Goal: Task Accomplishment & Management: Manage account settings

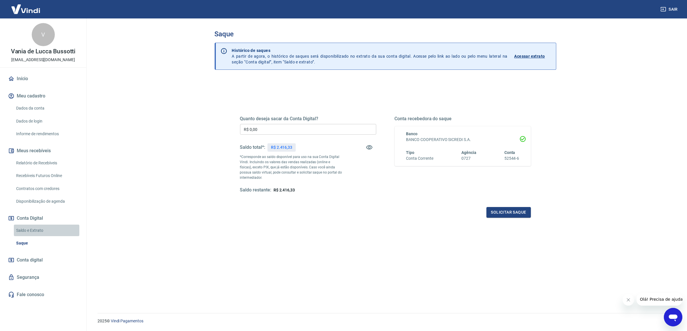
click at [29, 228] on link "Saldo e Extrato" at bounding box center [46, 231] width 65 height 12
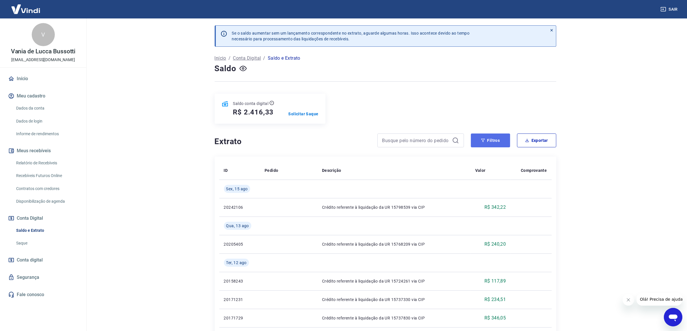
click at [499, 143] on button "Filtros" at bounding box center [490, 141] width 39 height 14
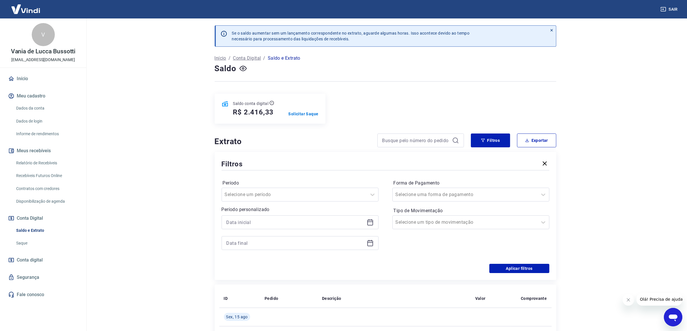
click at [367, 223] on icon at bounding box center [370, 223] width 6 height 6
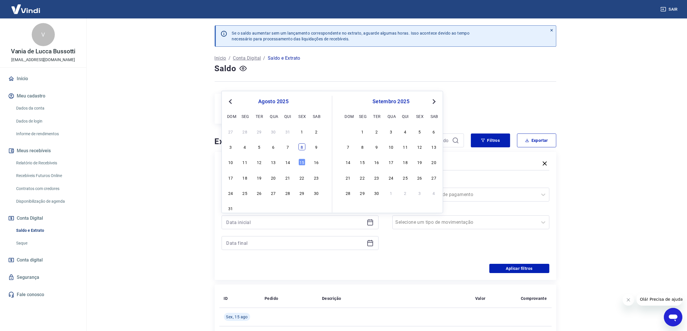
click at [303, 149] on div "8" at bounding box center [301, 146] width 7 height 7
type input "[DATE]"
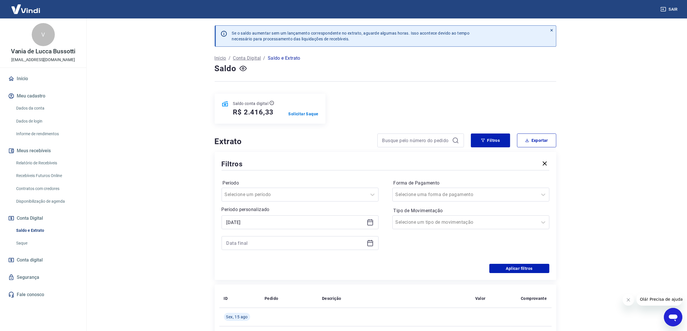
click at [371, 242] on icon at bounding box center [369, 243] width 7 height 7
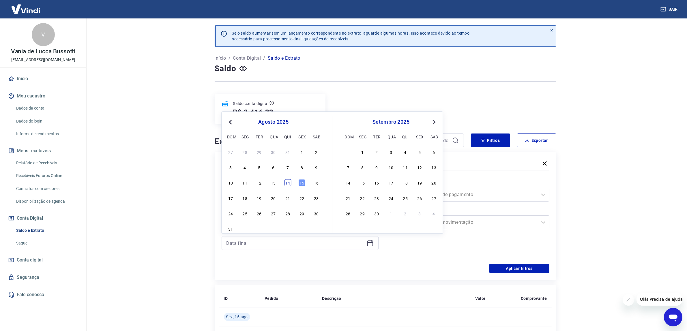
click at [290, 185] on div "14" at bounding box center [287, 182] width 7 height 7
type input "[DATE]"
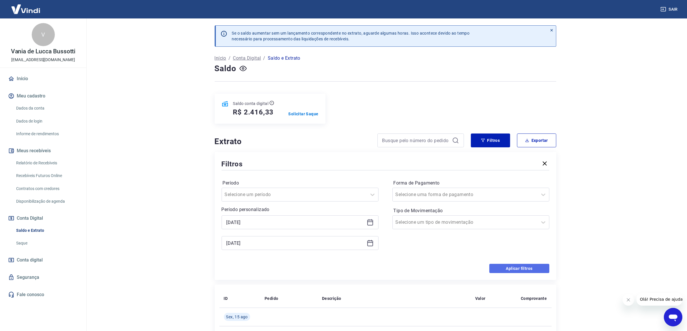
click at [517, 268] on button "Aplicar filtros" at bounding box center [519, 268] width 60 height 9
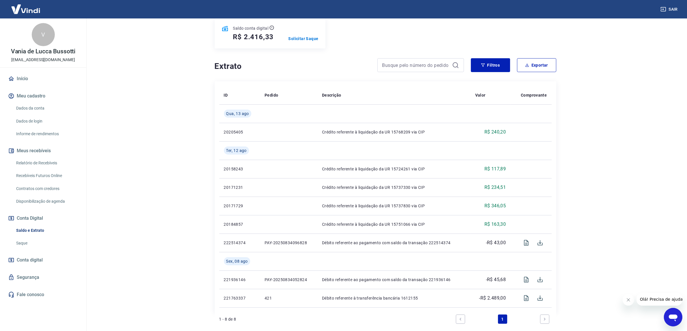
scroll to position [107, 0]
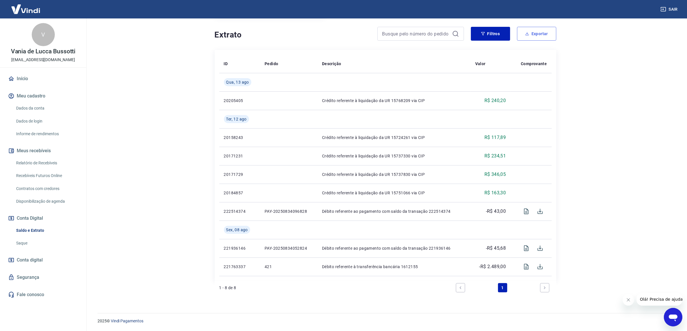
click at [520, 32] on button "Exportar" at bounding box center [536, 34] width 39 height 14
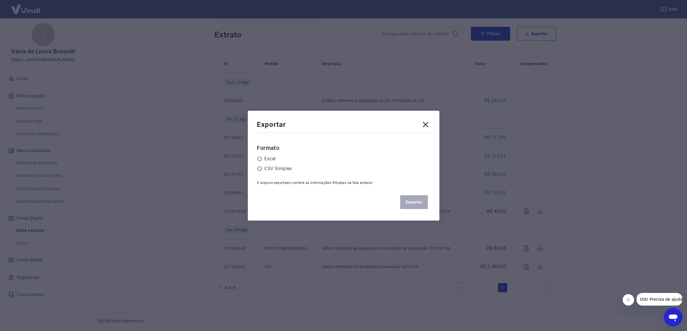
click at [259, 156] on div "Exportar Formato Excel CSV Simples O arquivo exportado conterá as informações f…" at bounding box center [343, 166] width 191 height 110
click at [269, 159] on label "Excel" at bounding box center [269, 158] width 11 height 7
click at [0, 0] on input "radio" at bounding box center [0, 0] width 0 height 0
click at [410, 202] on button "Exportar" at bounding box center [414, 202] width 28 height 14
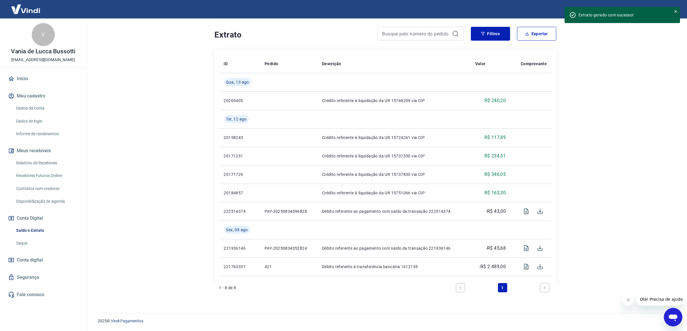
scroll to position [0, 0]
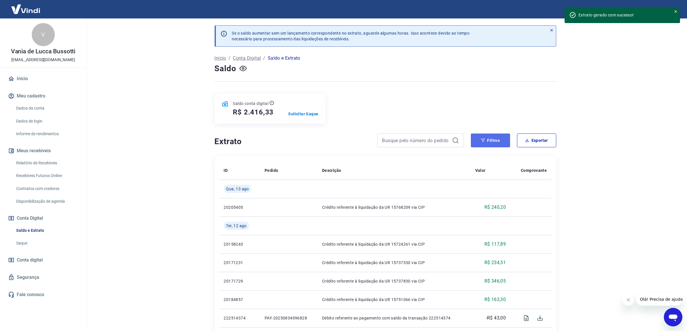
click at [488, 143] on button "Filtros" at bounding box center [490, 141] width 39 height 14
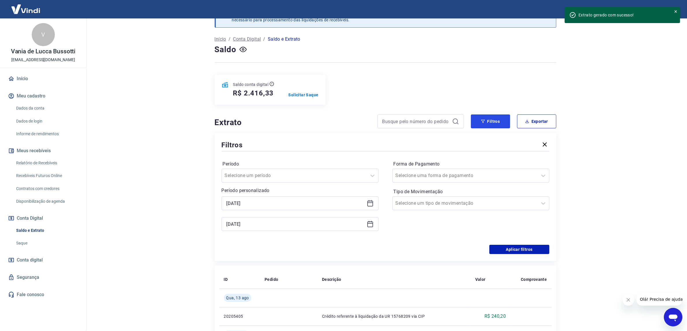
scroll to position [36, 0]
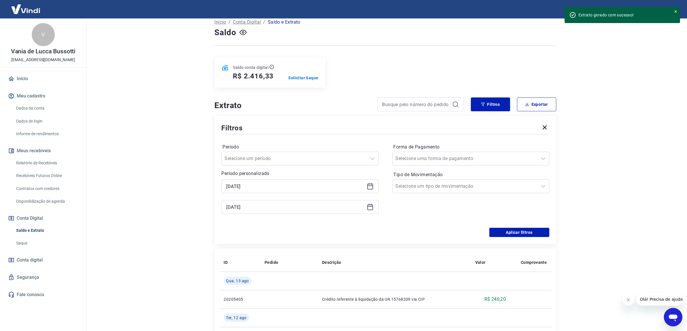
click at [369, 209] on icon at bounding box center [369, 207] width 7 height 7
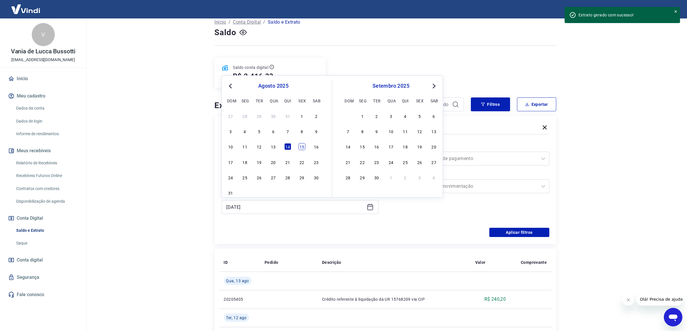
click at [301, 150] on div "15" at bounding box center [301, 146] width 7 height 7
type input "[DATE]"
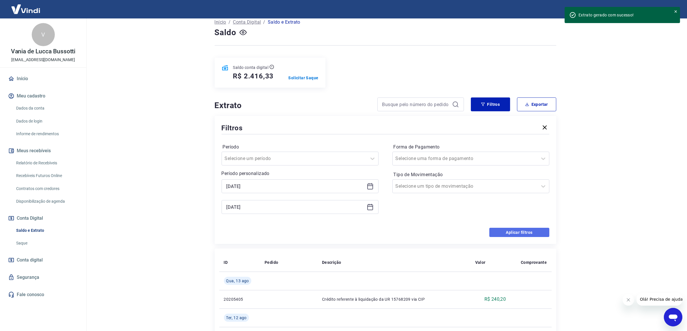
click at [506, 232] on button "Aplicar filtros" at bounding box center [519, 232] width 60 height 9
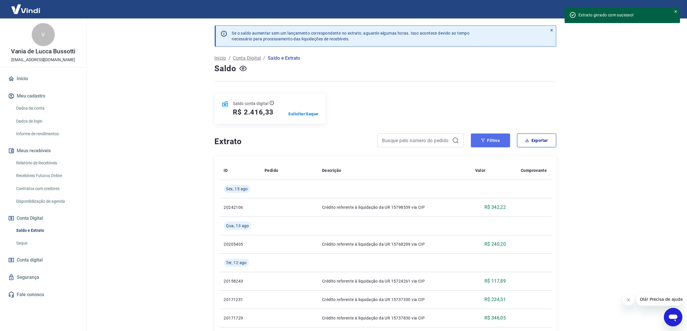
click at [497, 137] on button "Filtros" at bounding box center [490, 141] width 39 height 14
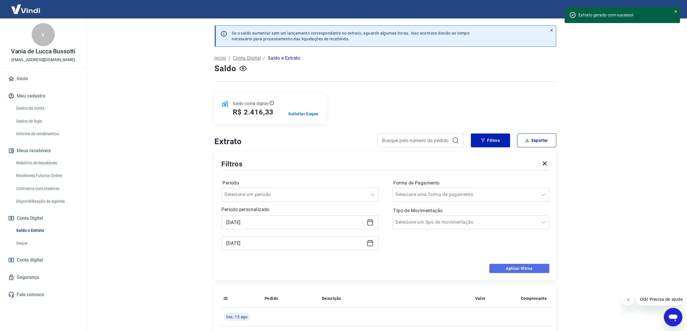
click at [533, 266] on button "Aplicar filtros" at bounding box center [519, 268] width 60 height 9
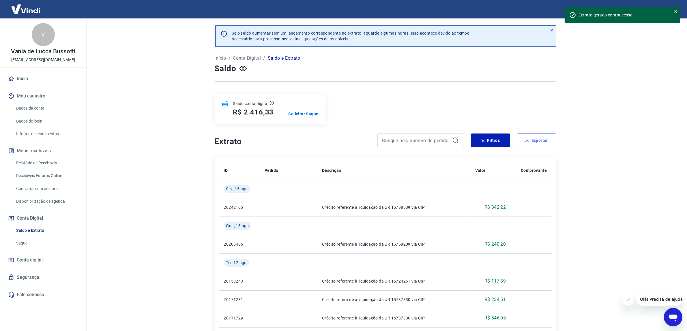
click at [544, 143] on button "Exportar" at bounding box center [536, 141] width 39 height 14
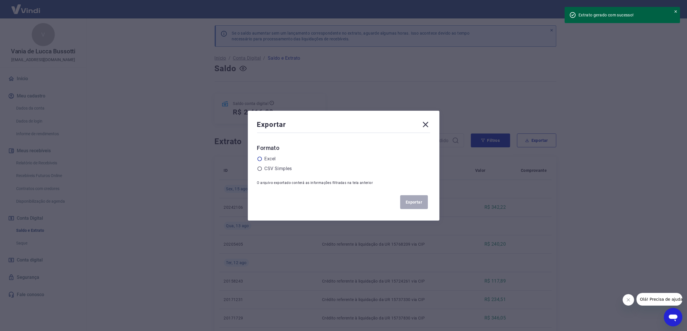
click at [267, 160] on label "Excel" at bounding box center [269, 158] width 11 height 7
click at [0, 0] on input "radio" at bounding box center [0, 0] width 0 height 0
click at [410, 201] on button "Exportar" at bounding box center [414, 202] width 28 height 14
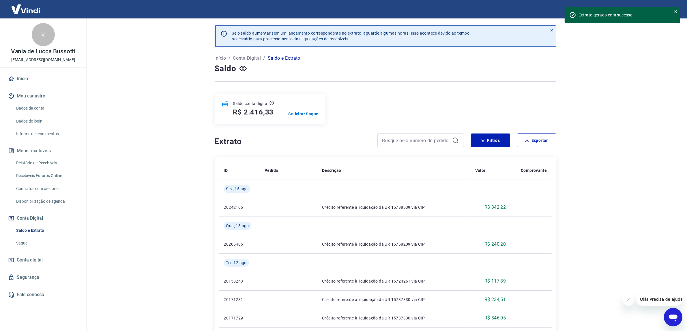
click at [173, 110] on main "Se o saldo aumentar sem um lançamento correspondente no extrato, aguarde alguma…" at bounding box center [385, 174] width 603 height 313
